Goal: Information Seeking & Learning: Learn about a topic

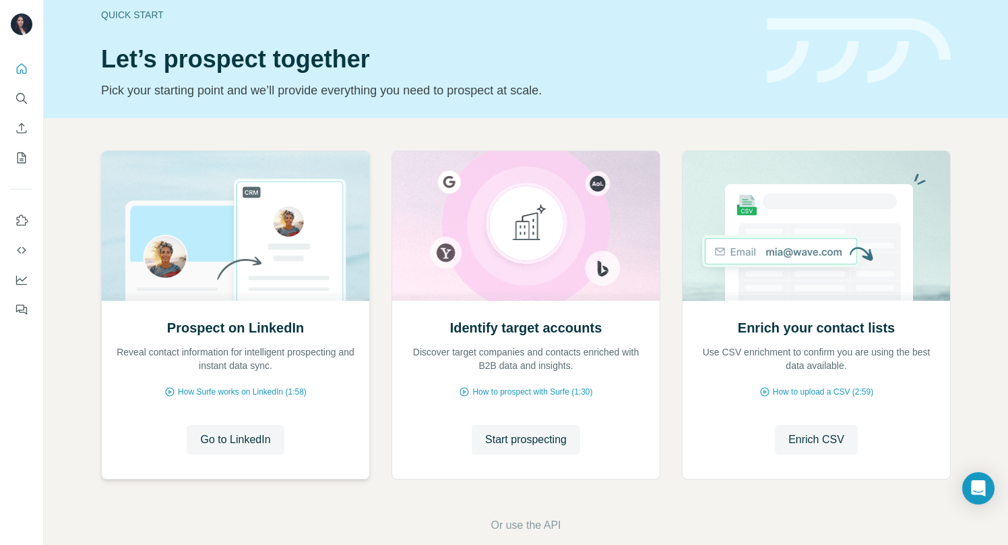
scroll to position [38, 0]
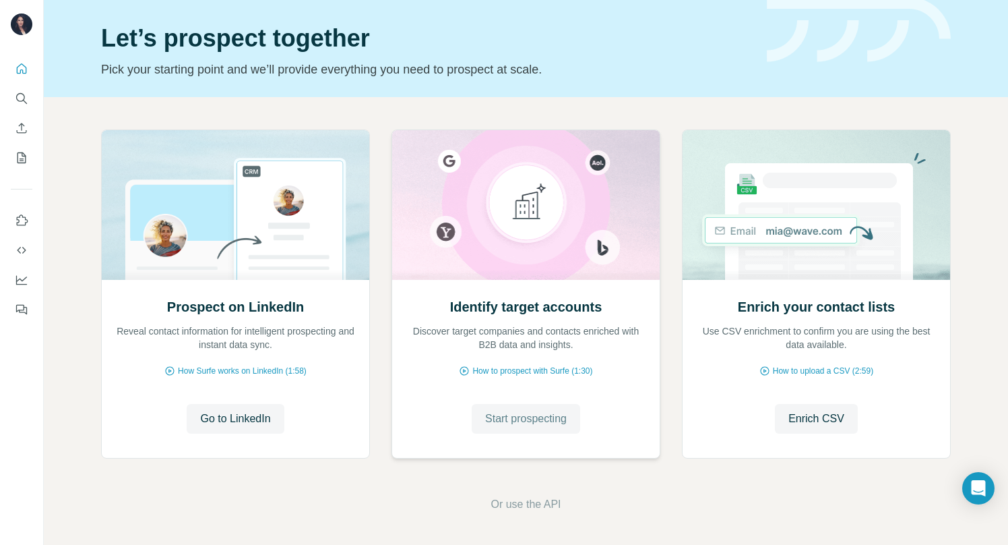
click at [549, 415] on span "Start prospecting" at bounding box center [526, 418] width 82 height 16
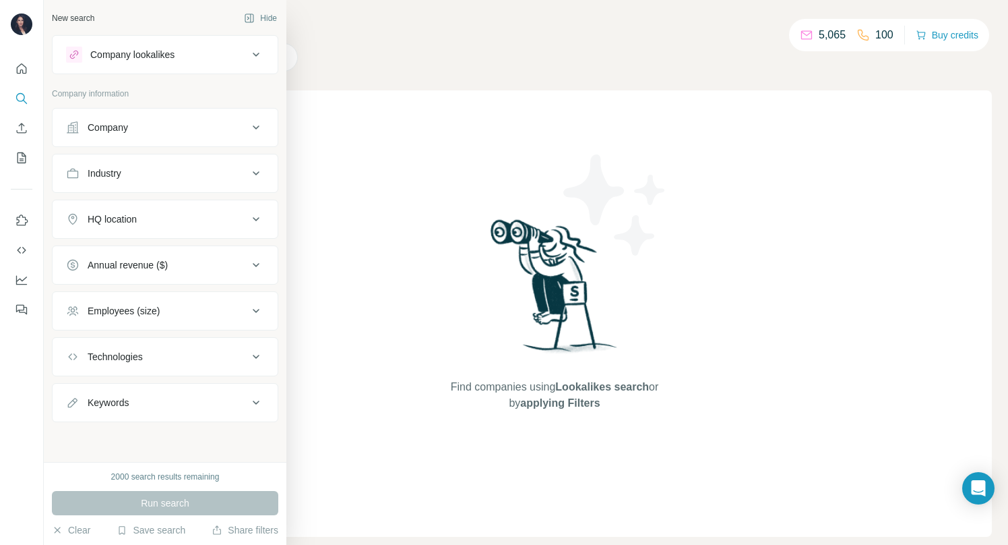
click at [90, 126] on div "Company" at bounding box center [108, 127] width 40 height 13
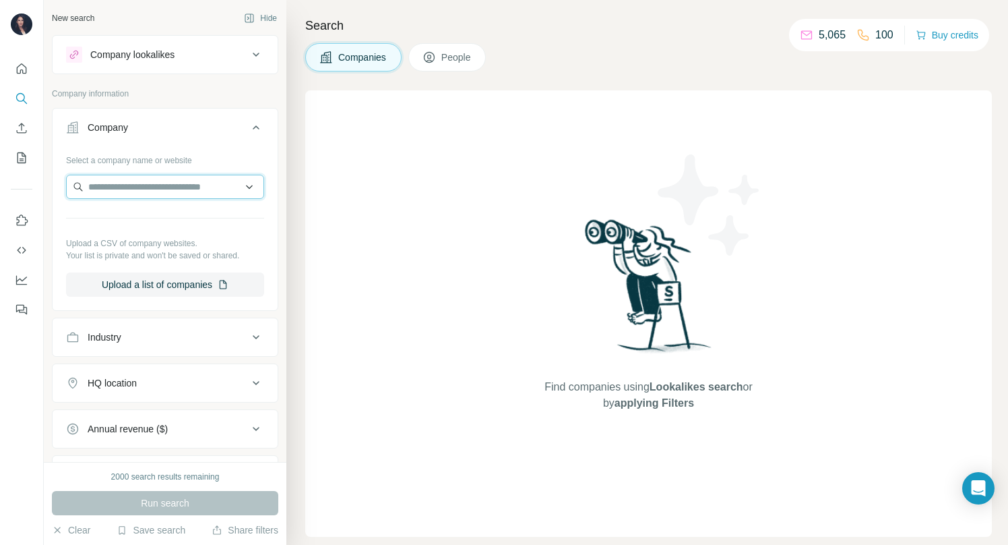
click at [127, 181] on input "text" at bounding box center [165, 187] width 198 height 24
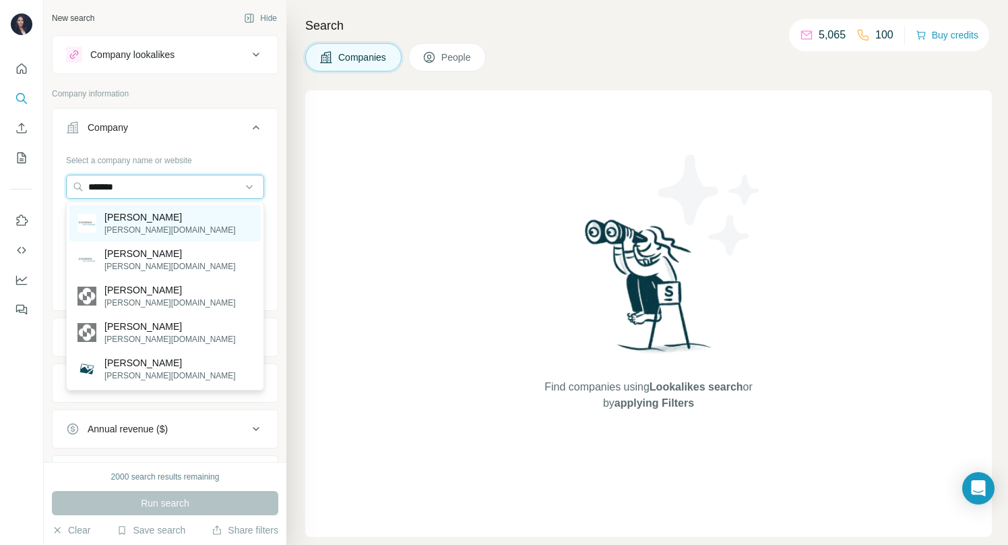
type input "*******"
click at [214, 219] on div "[PERSON_NAME] [PERSON_NAME][DOMAIN_NAME]" at bounding box center [164, 223] width 191 height 36
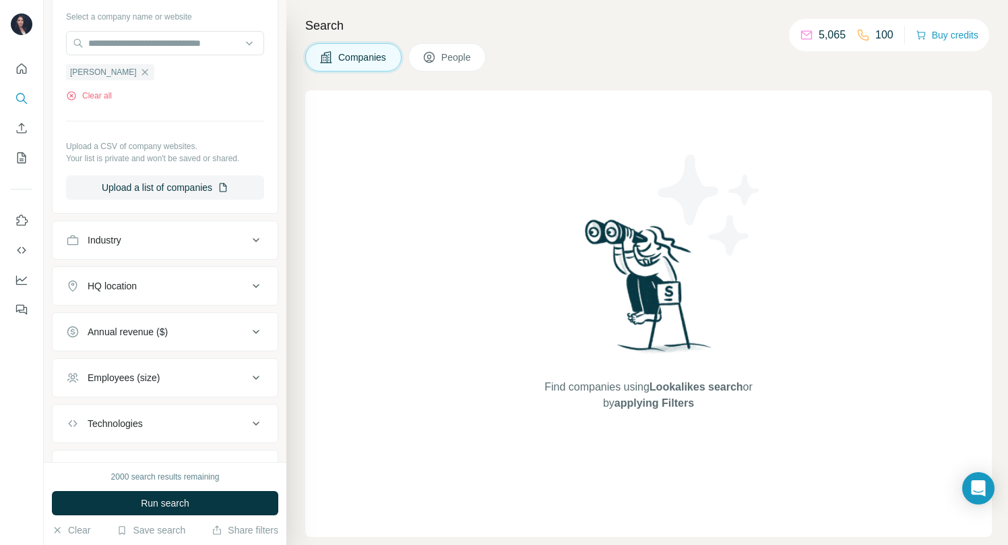
scroll to position [208, 0]
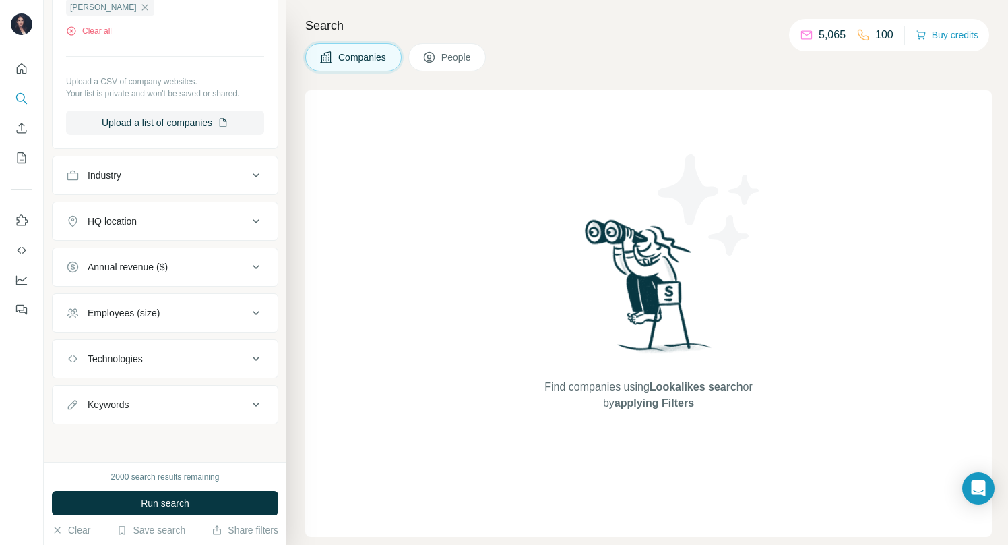
click at [457, 65] on button "People" at bounding box center [447, 57] width 78 height 28
click at [365, 54] on span "Companies" at bounding box center [362, 57] width 49 height 13
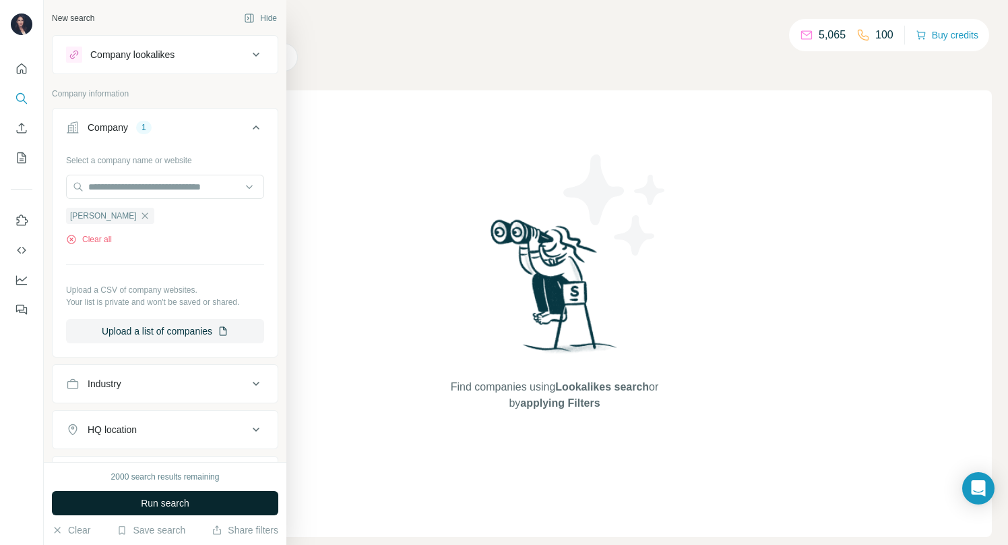
click at [130, 501] on button "Run search" at bounding box center [165, 503] width 226 height 24
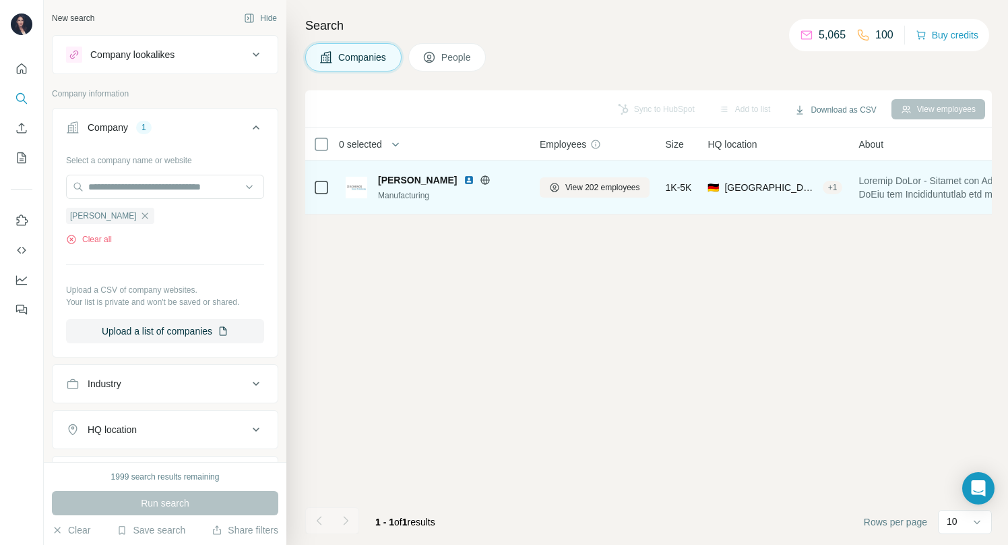
click at [385, 175] on span "[PERSON_NAME]" at bounding box center [417, 179] width 79 height 13
click at [359, 187] on img at bounding box center [357, 188] width 22 height 22
click at [609, 191] on span "View 202 employees" at bounding box center [603, 187] width 75 height 12
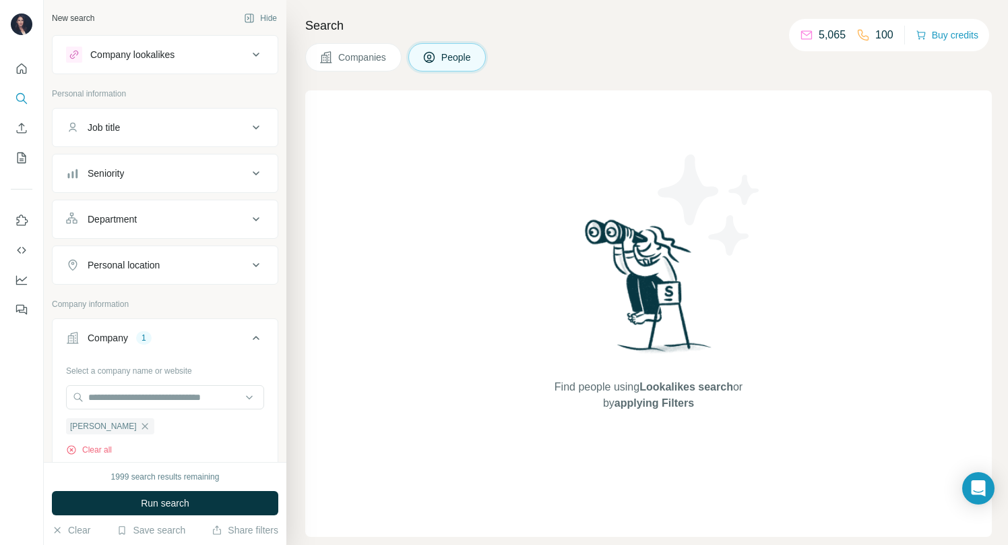
click at [169, 53] on div "Company lookalikes" at bounding box center [132, 54] width 84 height 13
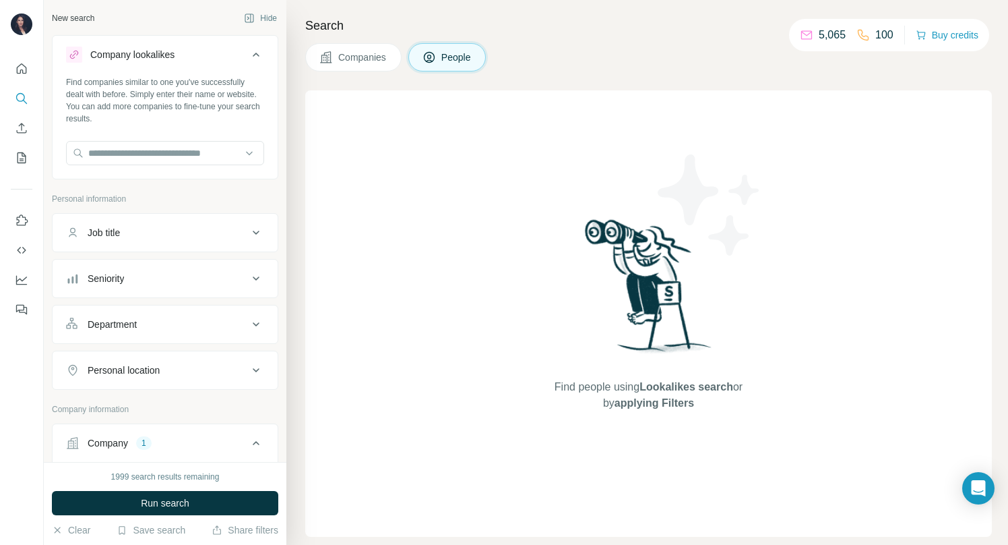
click at [357, 69] on button "Companies" at bounding box center [353, 57] width 96 height 28
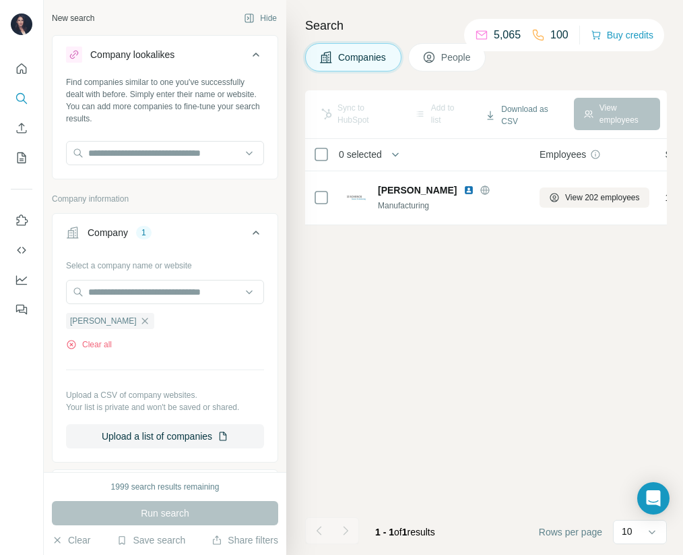
click at [630, 117] on div "View employees" at bounding box center [617, 114] width 86 height 32
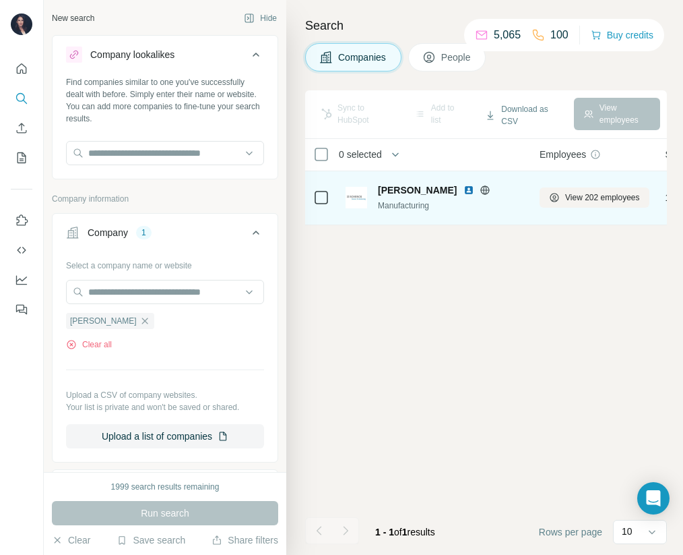
click at [313, 195] on icon at bounding box center [321, 197] width 16 height 16
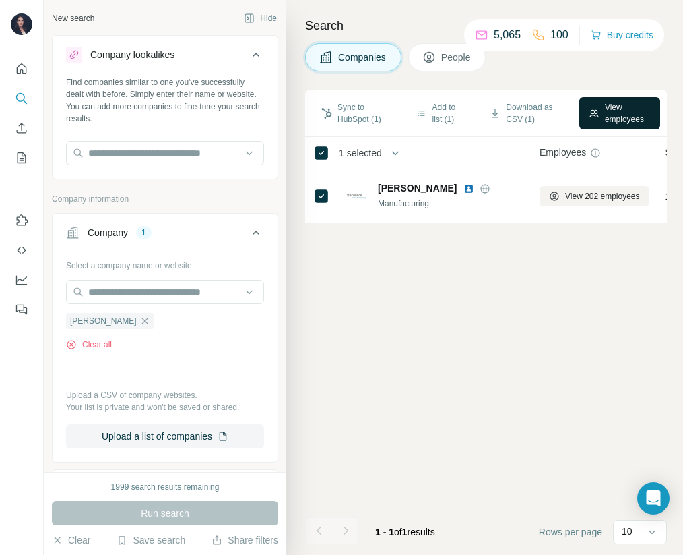
click at [613, 117] on button "View employees" at bounding box center [620, 113] width 81 height 32
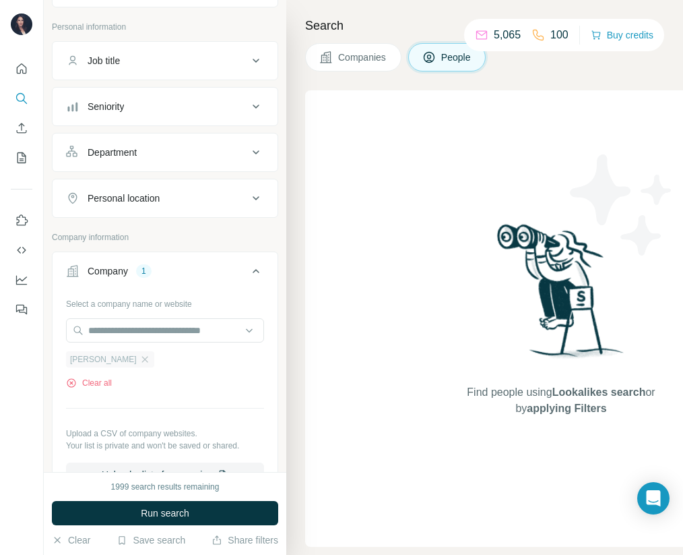
scroll to position [173, 0]
click at [80, 358] on span "[PERSON_NAME]" at bounding box center [103, 359] width 67 height 12
